Goal: Communication & Community: Answer question/provide support

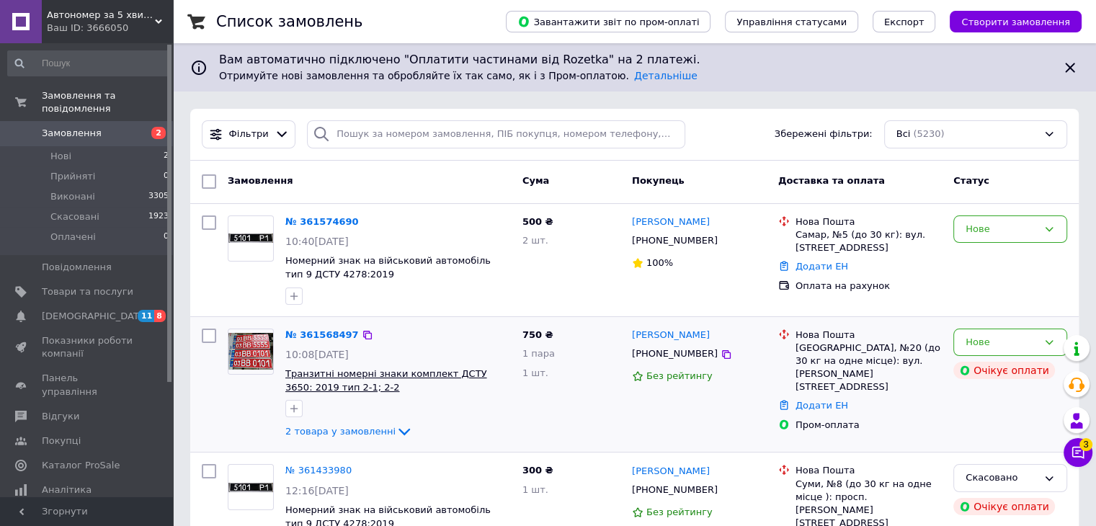
click at [313, 374] on span "Транзитні номерні знаки комплект ДСТУ 3650: 2019 тип 2-1; 2-2" at bounding box center [385, 380] width 201 height 24
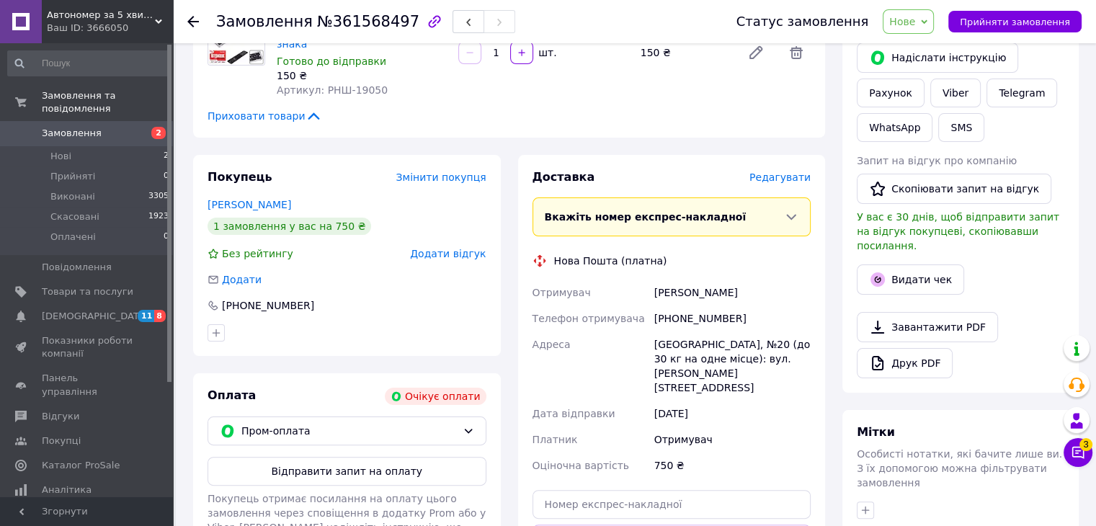
scroll to position [360, 0]
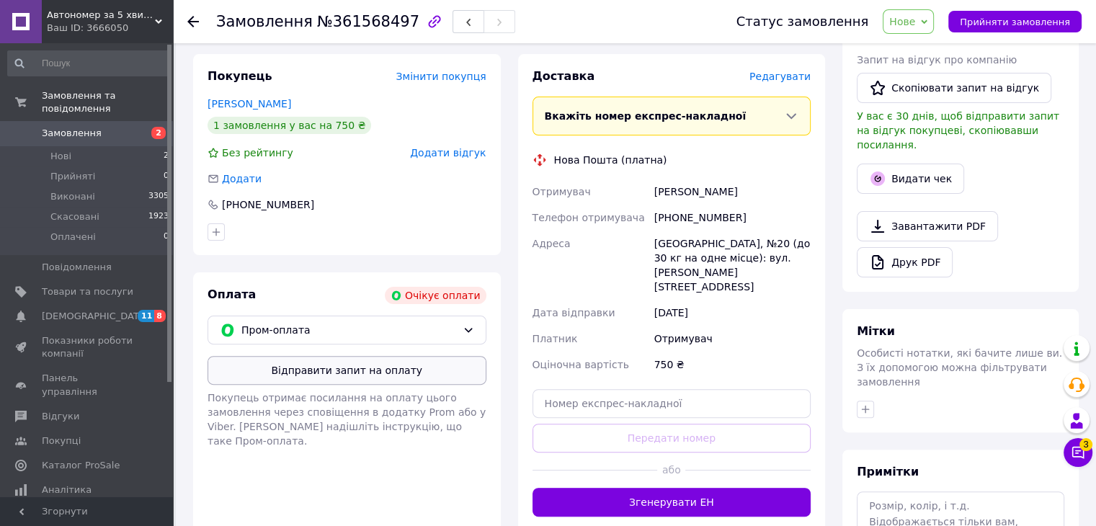
click at [381, 356] on button "Відправити запит на оплату" at bounding box center [346, 370] width 279 height 29
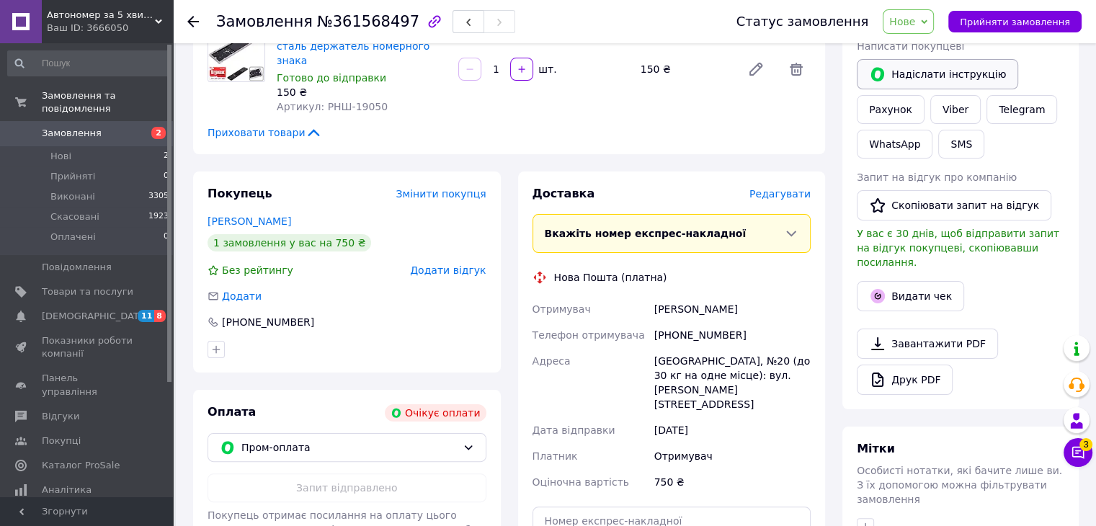
scroll to position [144, 0]
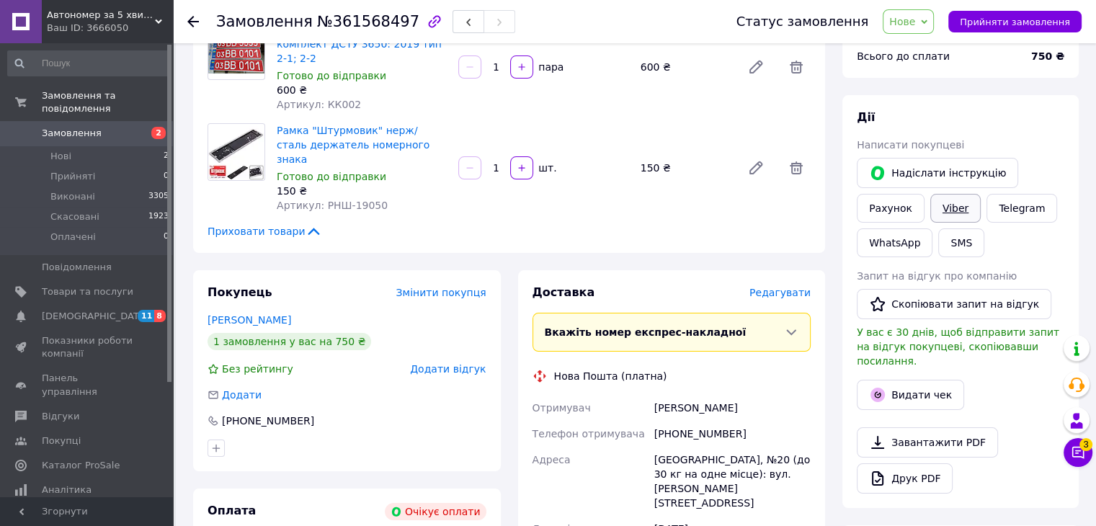
click at [962, 207] on link "Viber" at bounding box center [955, 208] width 50 height 29
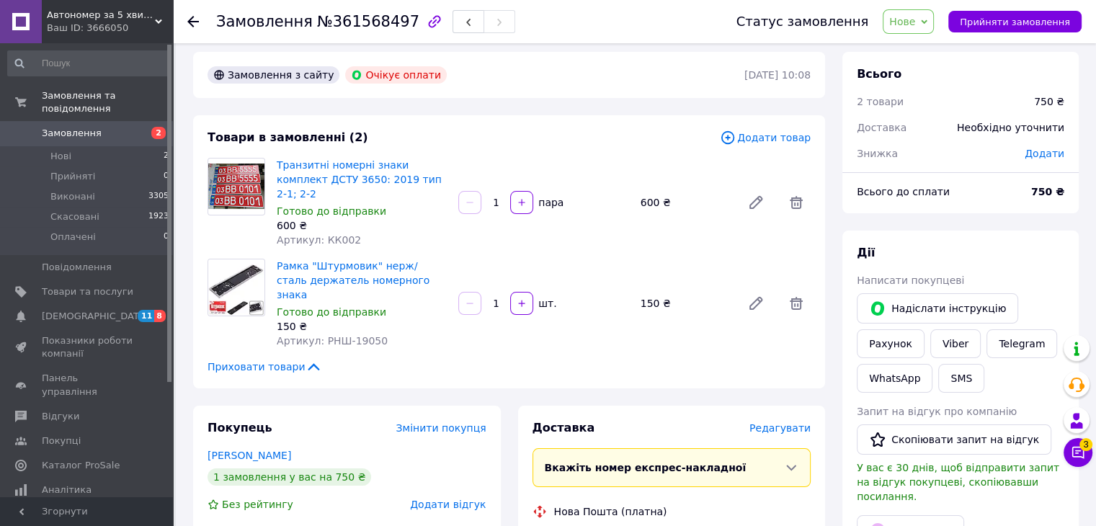
scroll to position [0, 0]
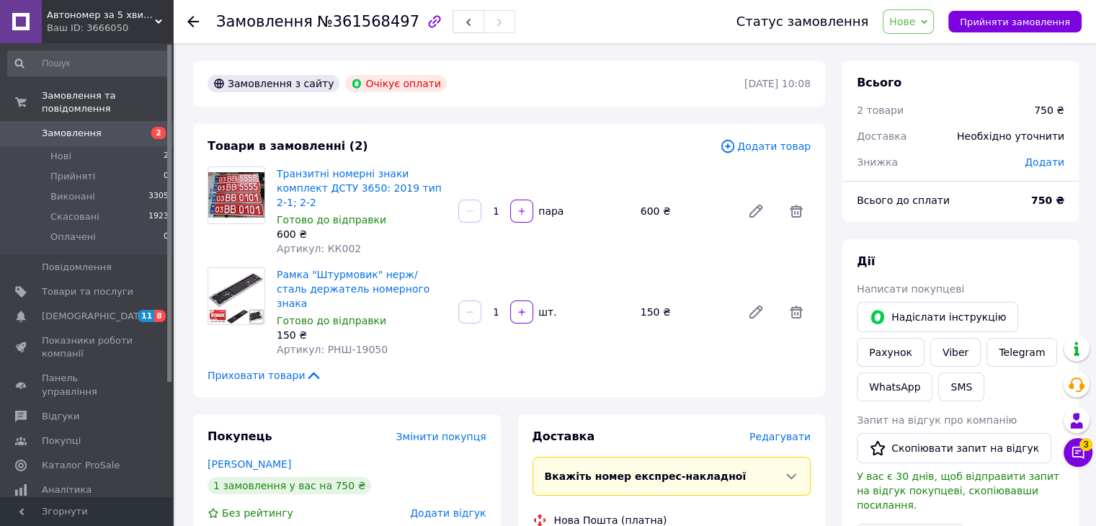
click at [194, 20] on icon at bounding box center [193, 22] width 12 height 12
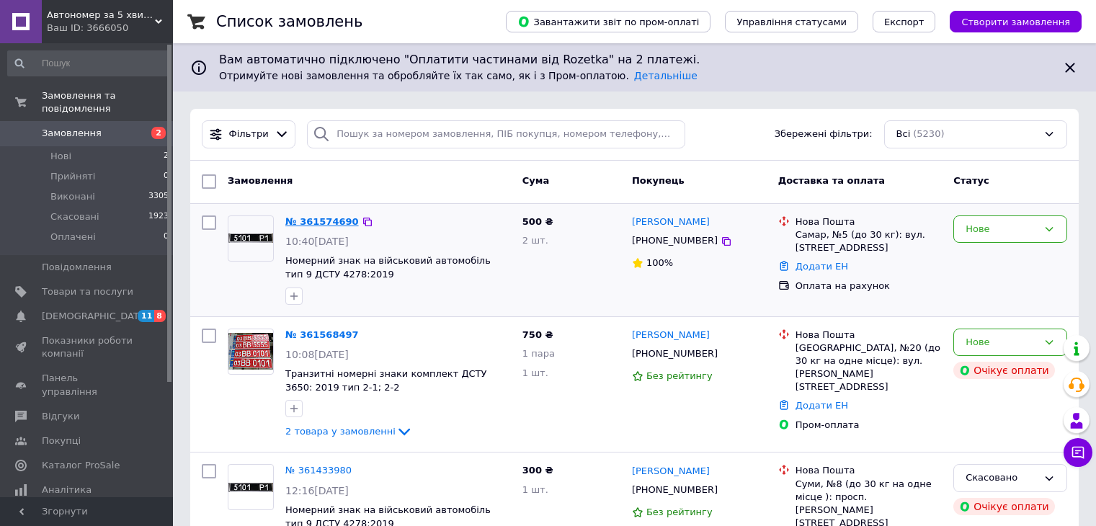
click at [307, 220] on link "№ 361574690" at bounding box center [321, 221] width 73 height 11
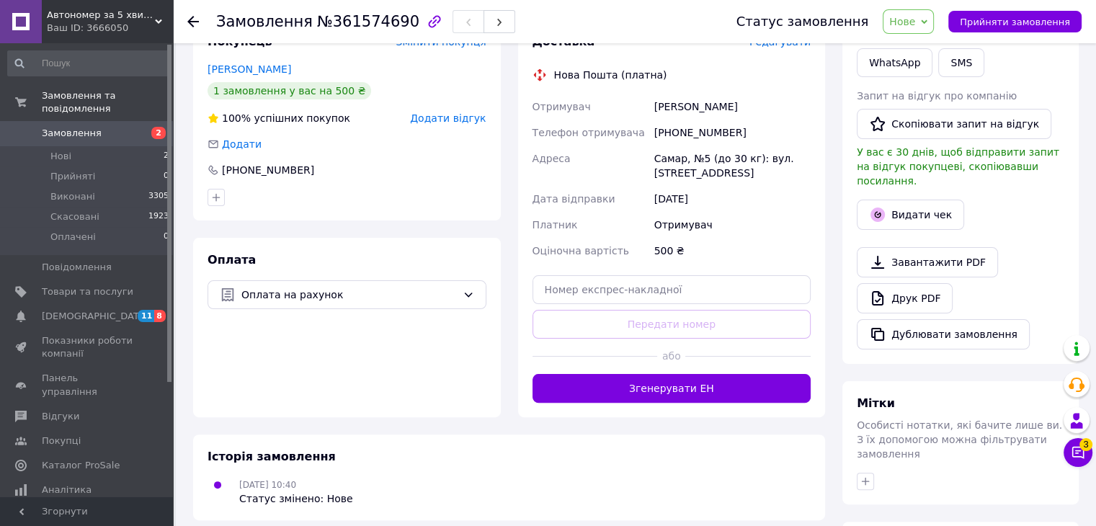
scroll to position [144, 0]
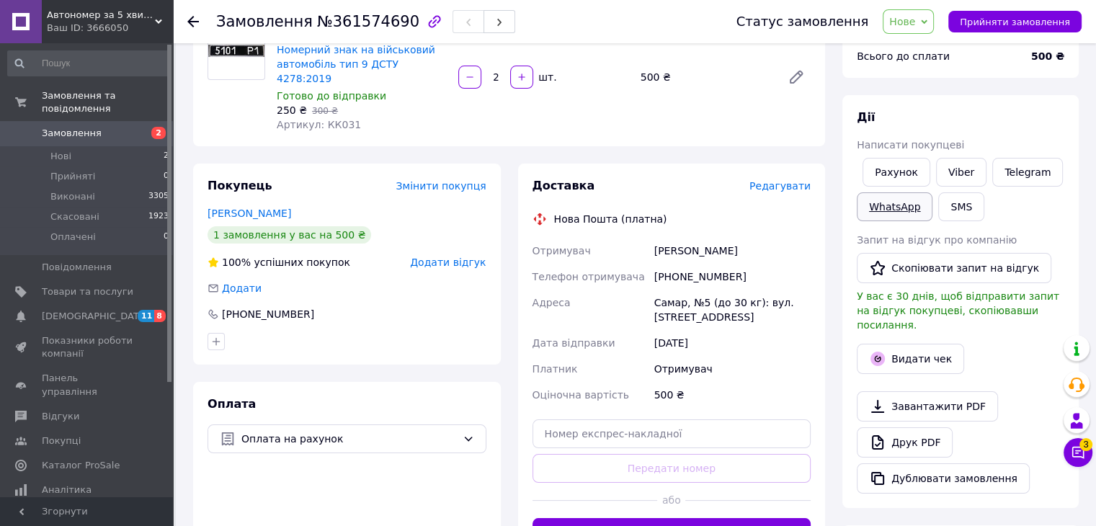
click at [908, 213] on link "WhatsApp" at bounding box center [895, 206] width 76 height 29
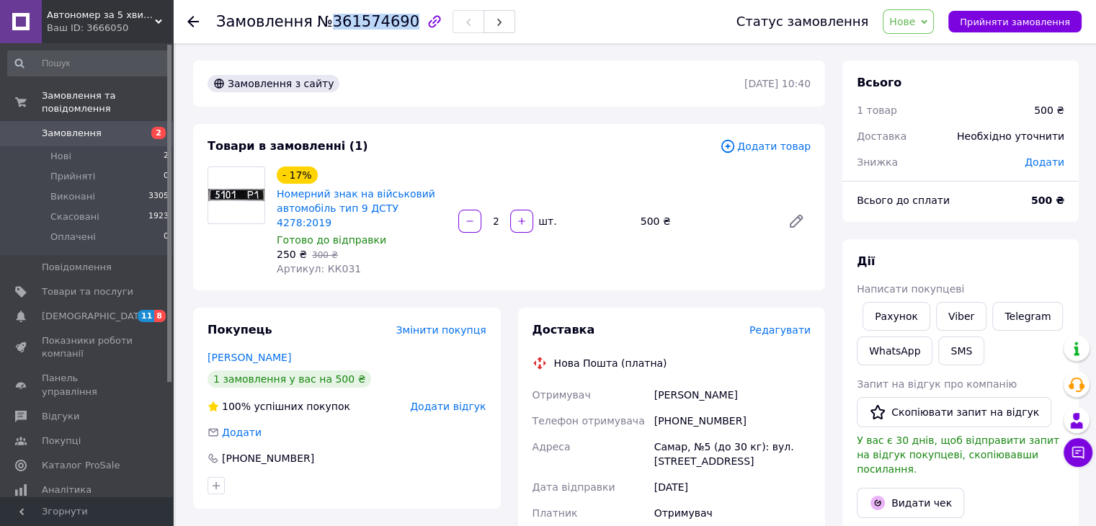
click at [391, 24] on span "№361574690" at bounding box center [368, 21] width 102 height 17
click at [222, 264] on div "Товари в замовленні (1) Додати товар - 17% Номерний знак на військовий автомобі…" at bounding box center [509, 207] width 632 height 166
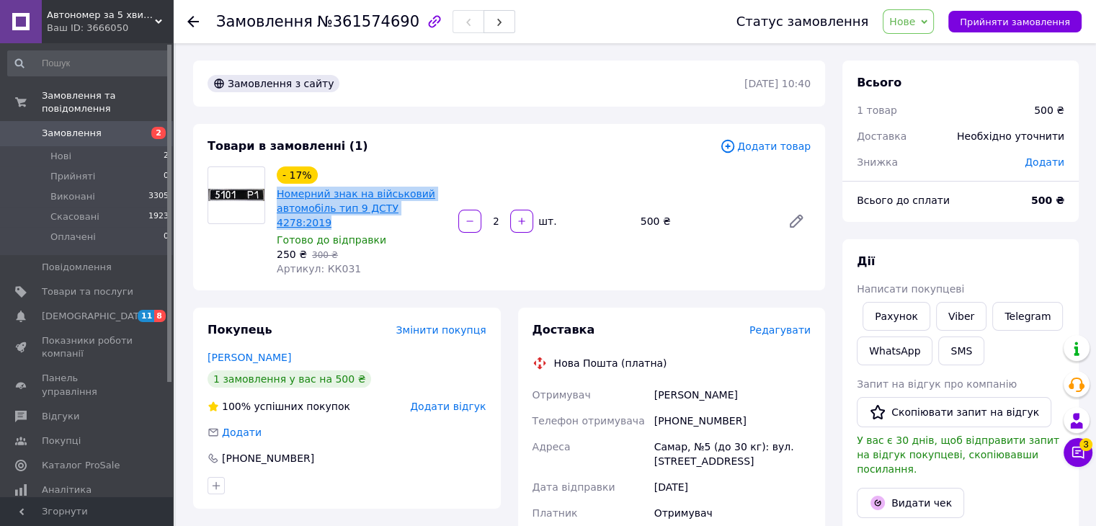
drag, startPoint x: 274, startPoint y: 197, endPoint x: 427, endPoint y: 210, distance: 154.1
click at [429, 211] on div "- 17% Номерний знак на військовий автомобіль тип 9 ДСТУ 4278:2019 Готово до від…" at bounding box center [362, 221] width 182 height 115
copy link "Номерний знак на військовий автомобіль тип 9 ДСТУ 4278:2019"
click at [1077, 449] on icon at bounding box center [1078, 452] width 14 height 14
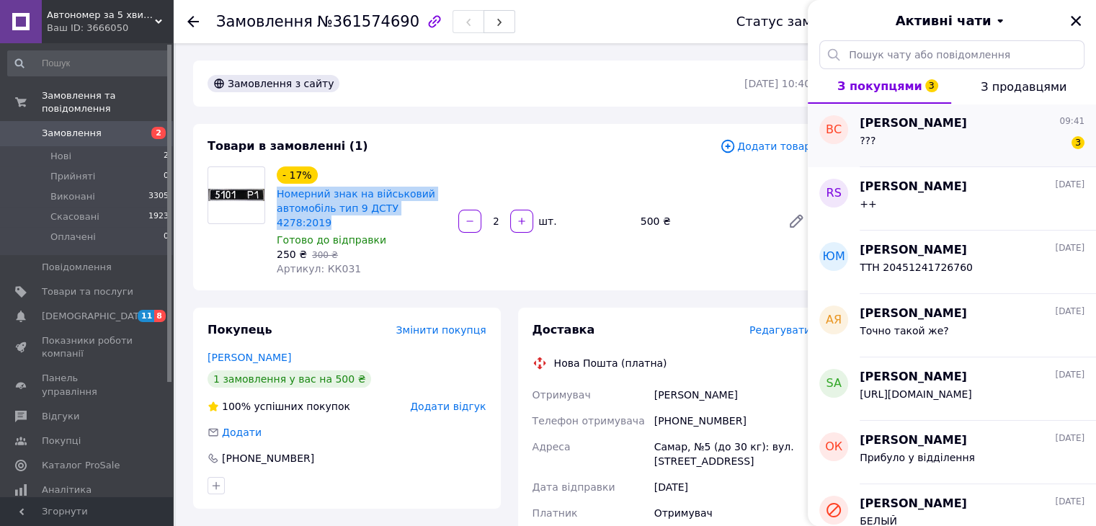
click at [947, 128] on span "Вікторія Сергеєва" at bounding box center [913, 123] width 107 height 17
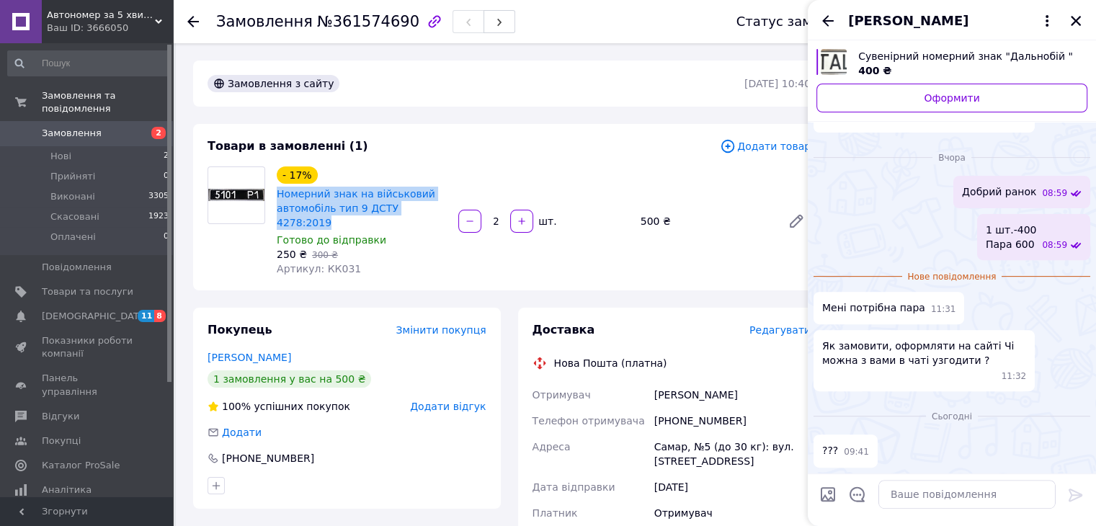
scroll to position [675, 0]
click at [898, 500] on textarea at bounding box center [966, 494] width 177 height 29
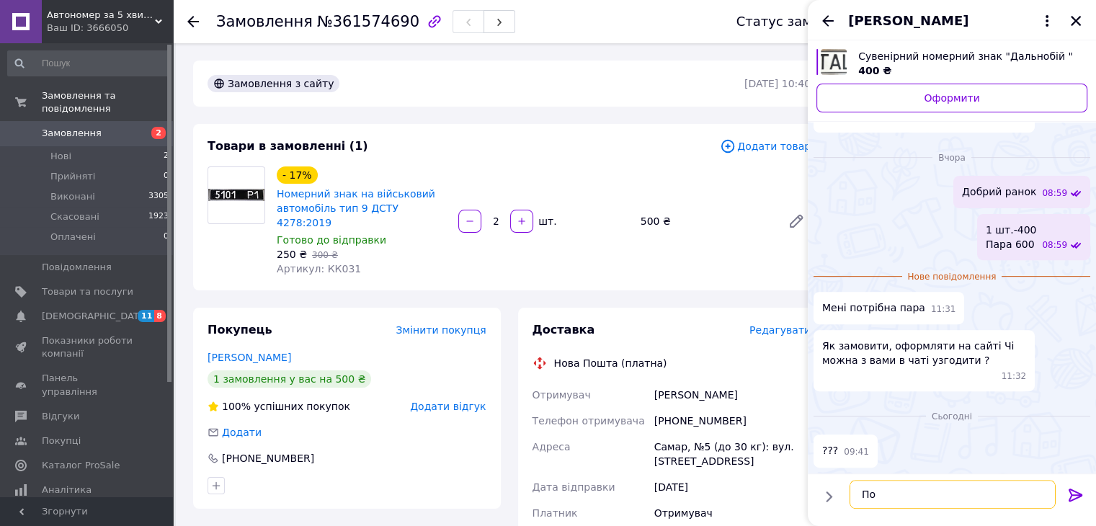
type textarea "П"
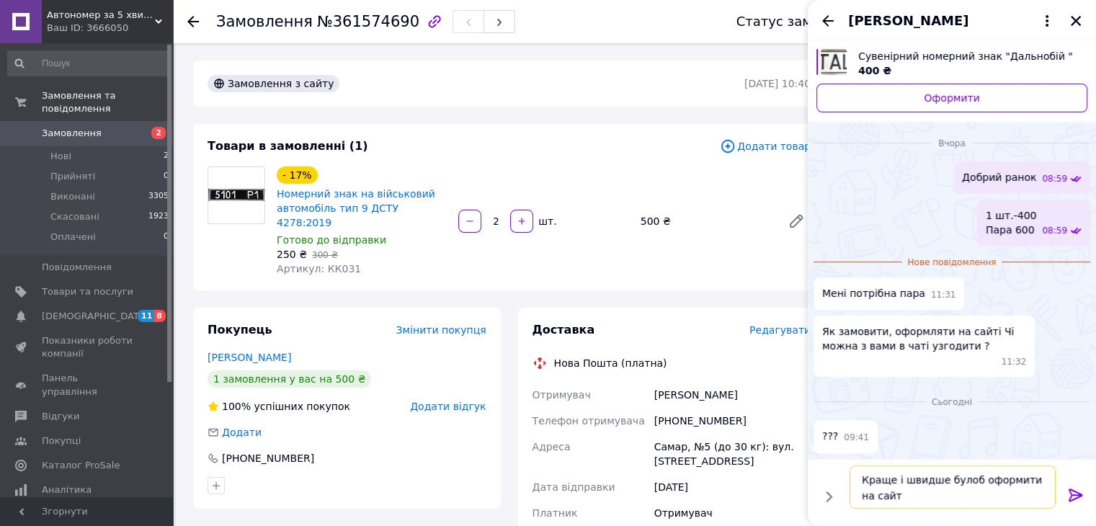
type textarea "Краще і швидше булоб оформити на сайті"
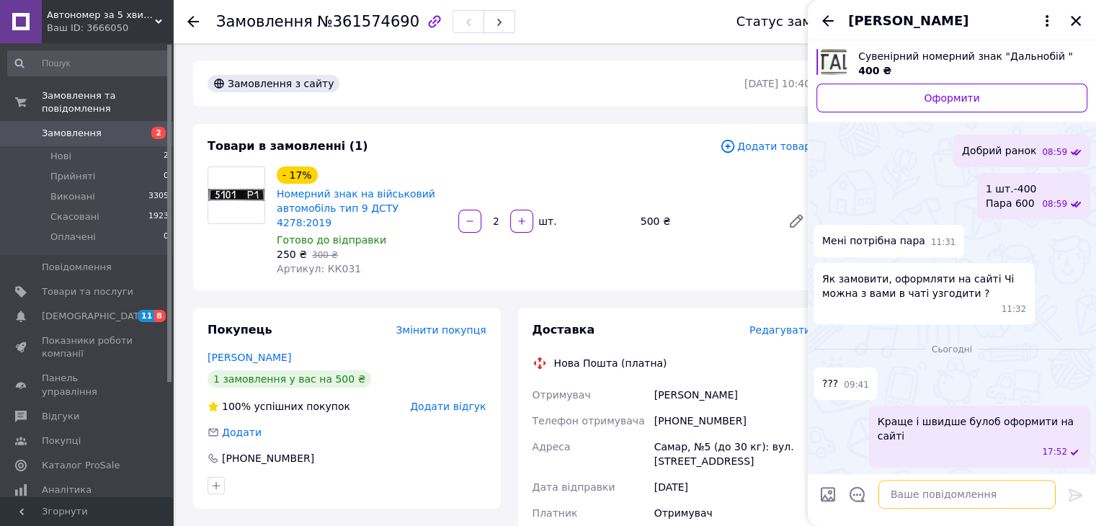
scroll to position [702, 0]
type textarea "Добрий день"
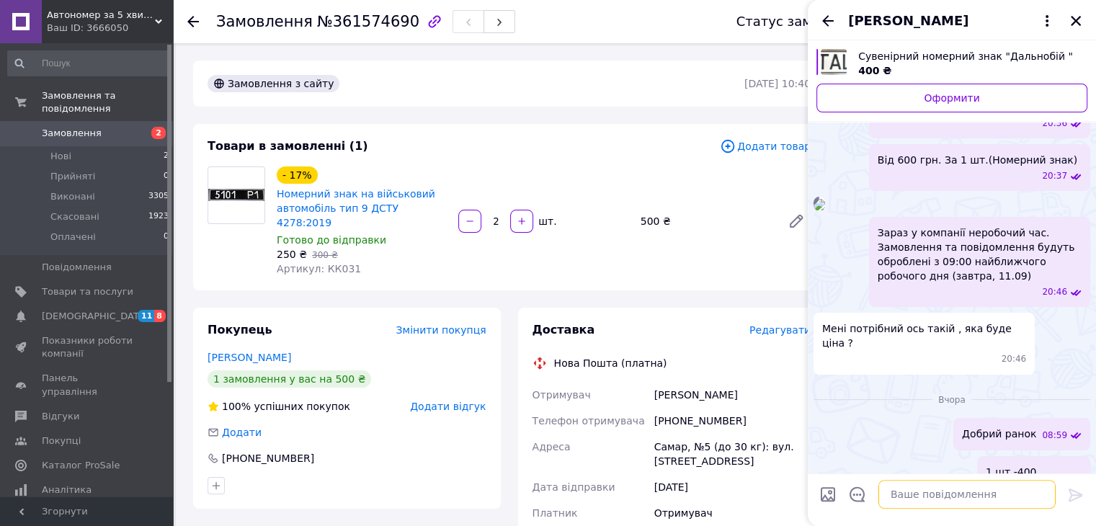
scroll to position [323, 0]
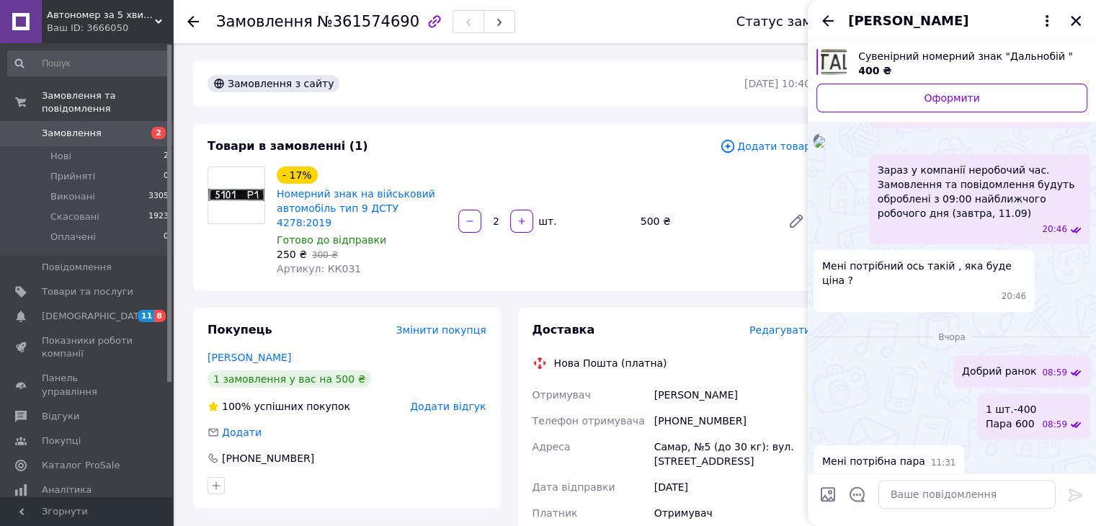
click at [825, 148] on img at bounding box center [819, 142] width 12 height 12
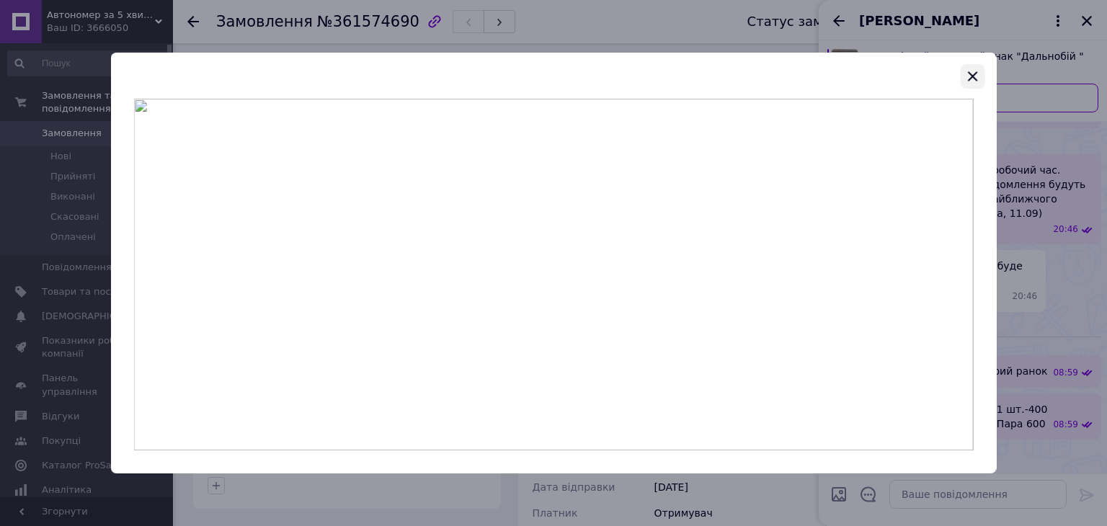
click at [970, 74] on icon "button" at bounding box center [972, 75] width 9 height 9
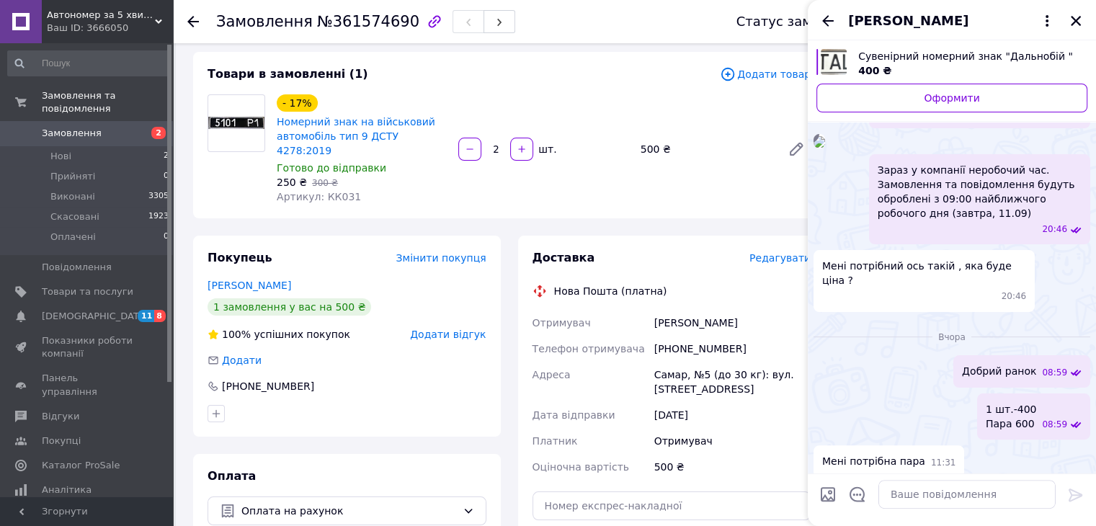
scroll to position [432, 0]
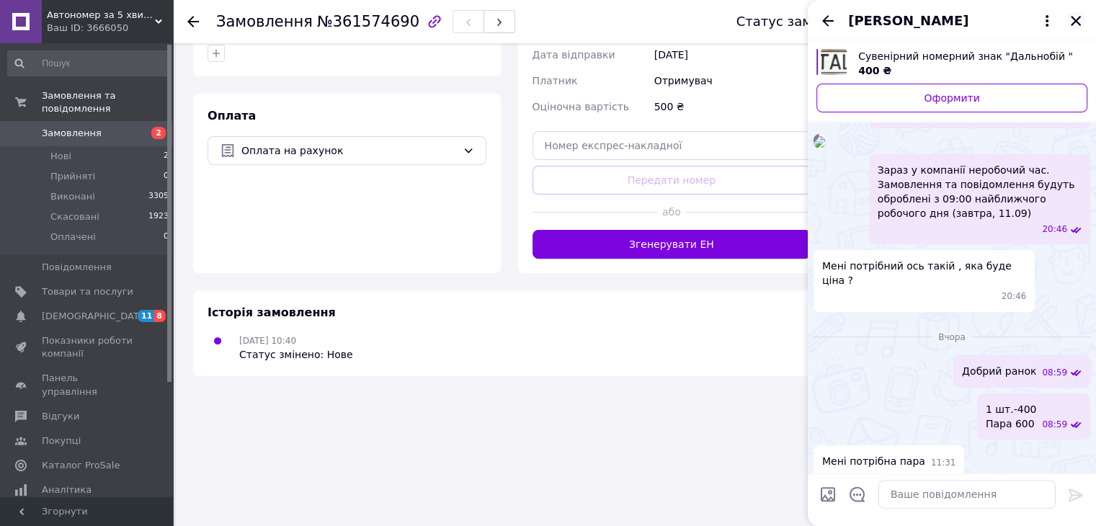
click at [1071, 21] on icon "Закрити" at bounding box center [1075, 20] width 13 height 13
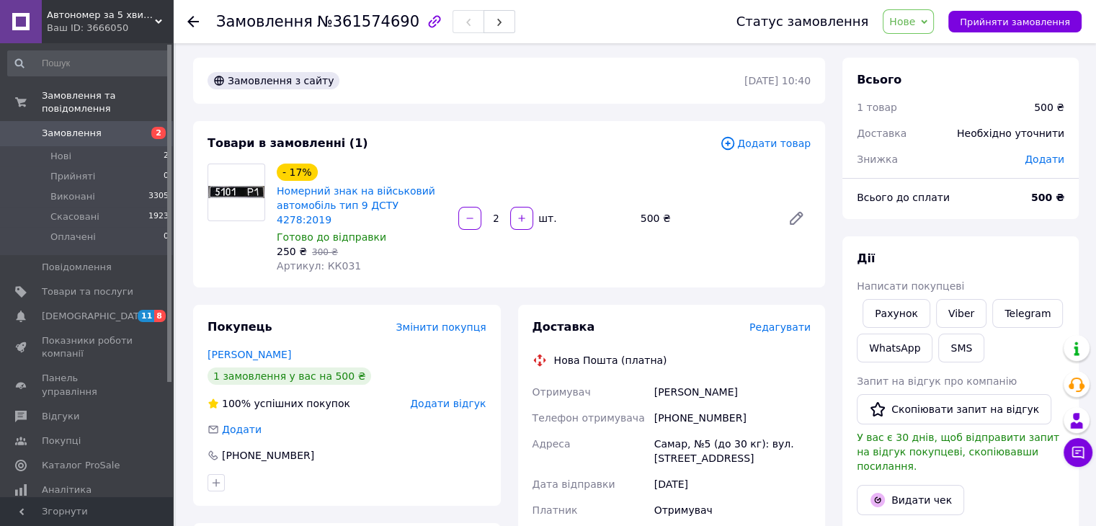
scroll to position [0, 0]
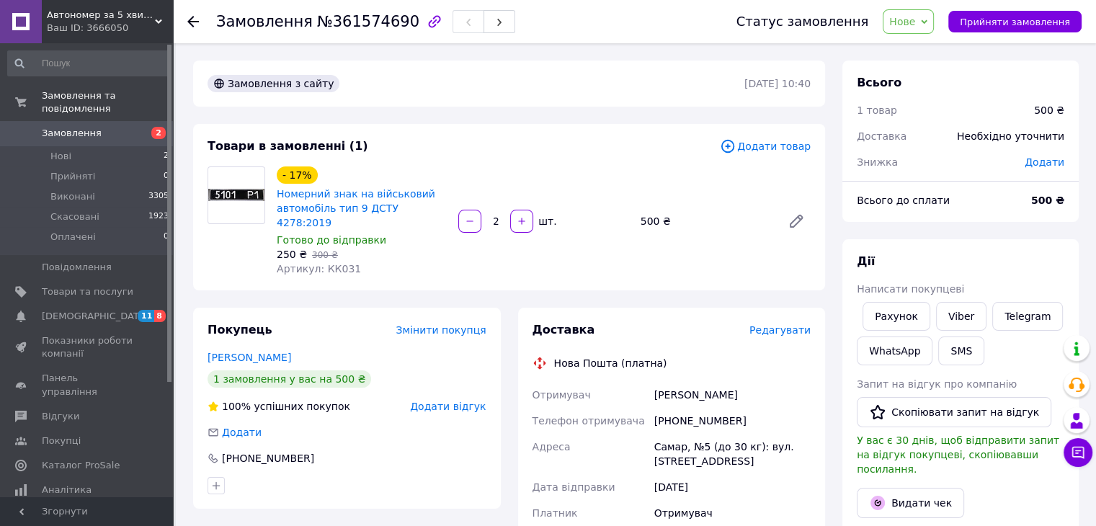
click at [182, 159] on div "Замовлення №361574690 Статус замовлення Нове Прийнято Виконано Скасовано Оплаче…" at bounding box center [636, 530] width 920 height 975
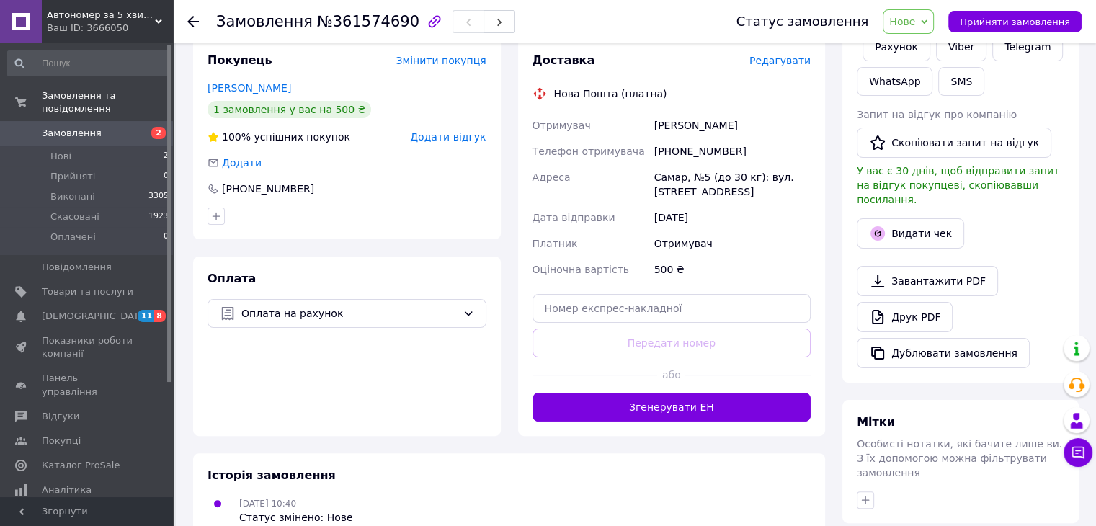
scroll to position [288, 0]
